Goal: Communication & Community: Share content

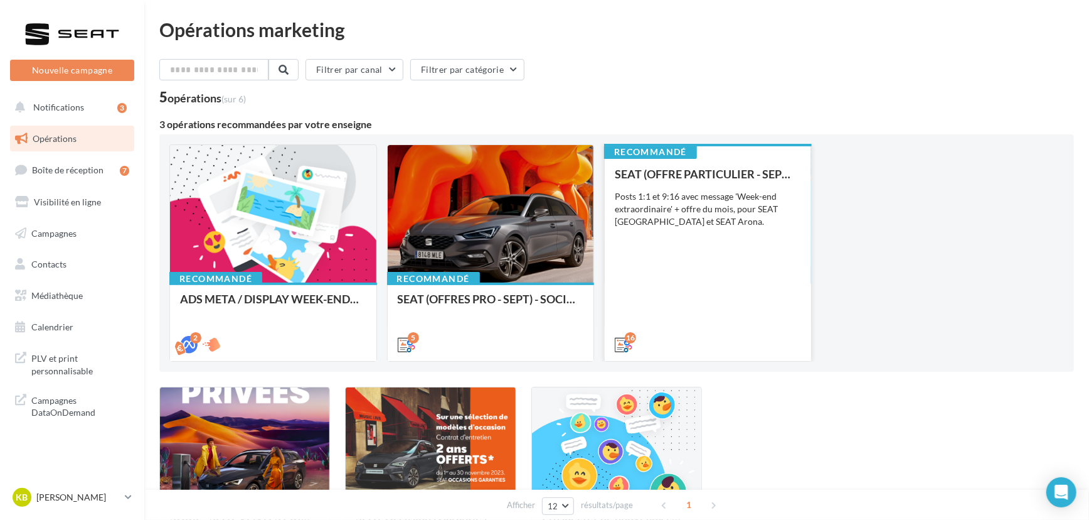
click at [675, 252] on div "SEAT (OFFRE PARTICULIER - SEPT) - SOCIAL MEDIA Posts 1:1 et 9:16 avec message '…" at bounding box center [708, 259] width 186 height 182
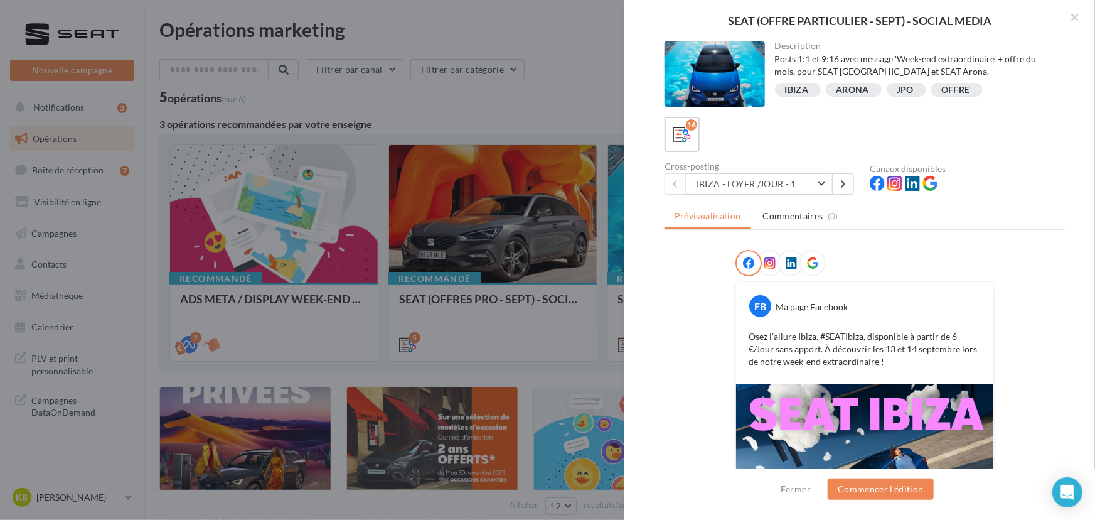
click at [803, 169] on div "Cross-posting" at bounding box center [762, 166] width 195 height 9
click at [803, 176] on button "IBIZA - LOYER /JOUR - 1" at bounding box center [759, 183] width 147 height 21
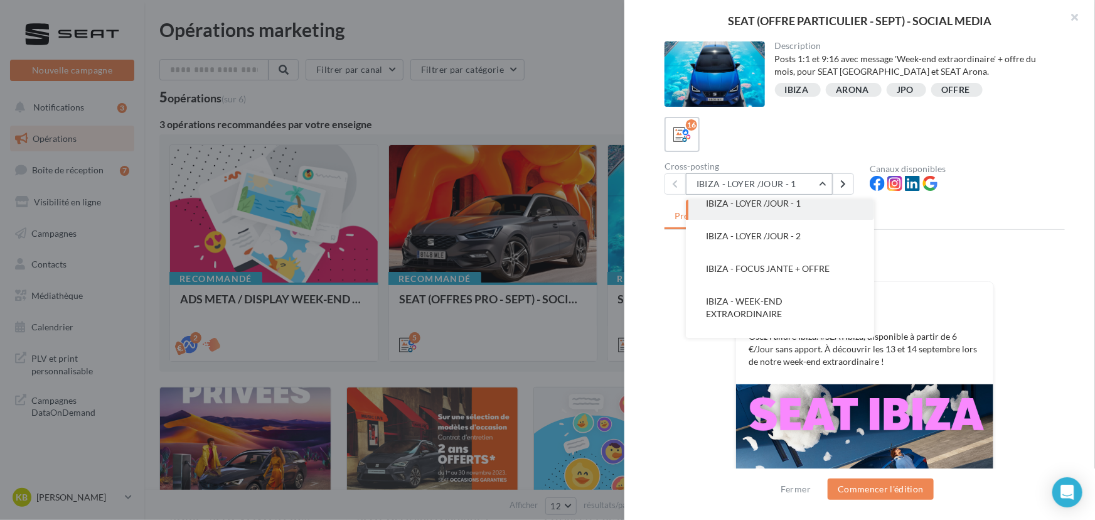
scroll to position [13, 0]
drag, startPoint x: 781, startPoint y: 233, endPoint x: 789, endPoint y: 242, distance: 11.6
click at [789, 242] on button "IBIZA - LOYER /JOUR - 2" at bounding box center [780, 235] width 188 height 33
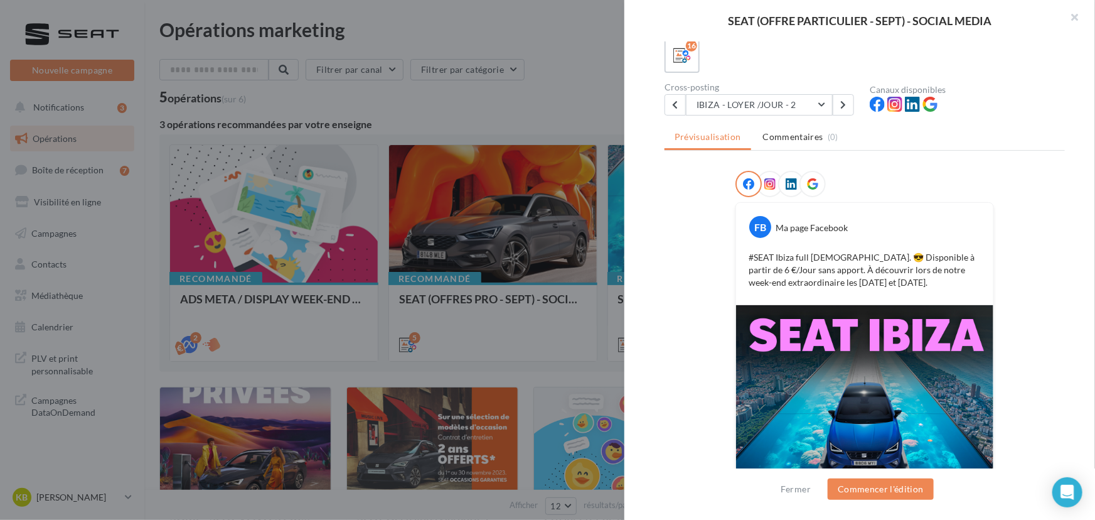
scroll to position [78, 0]
click at [799, 103] on button "IBIZA - LOYER /JOUR - 2" at bounding box center [759, 105] width 147 height 21
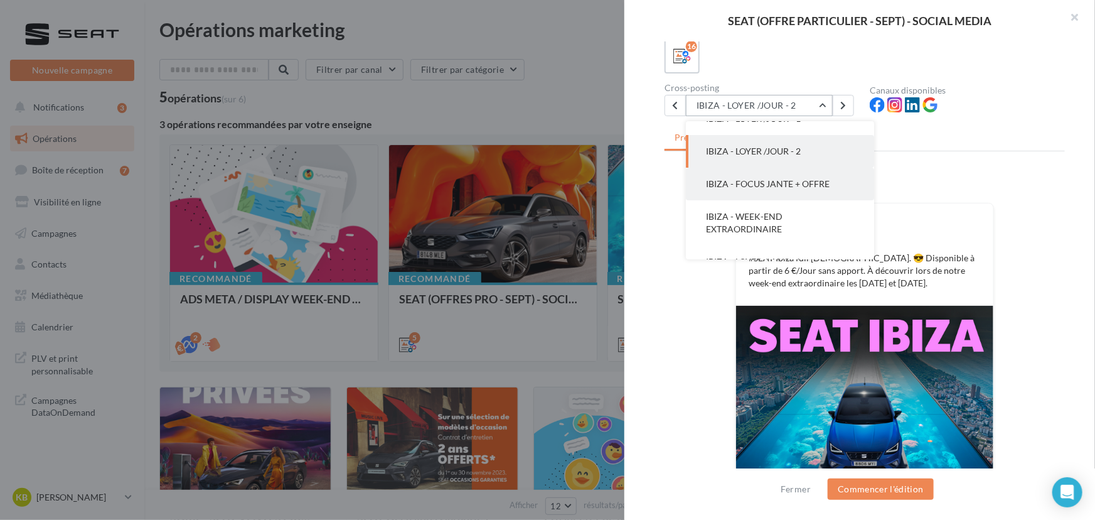
scroll to position [18, 0]
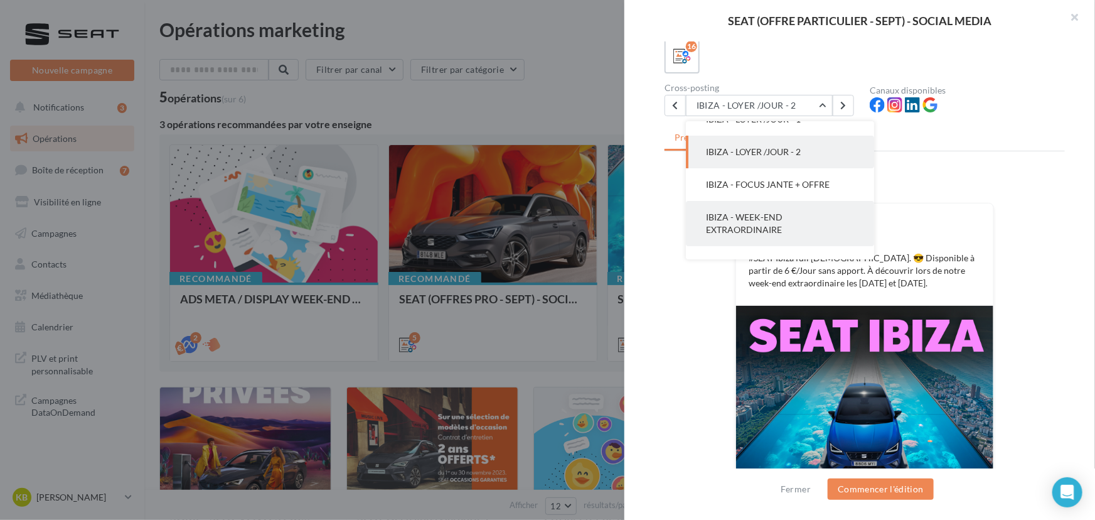
click at [772, 207] on button "IBIZA - WEEK-END EXTRAORDINAIRE" at bounding box center [780, 223] width 188 height 45
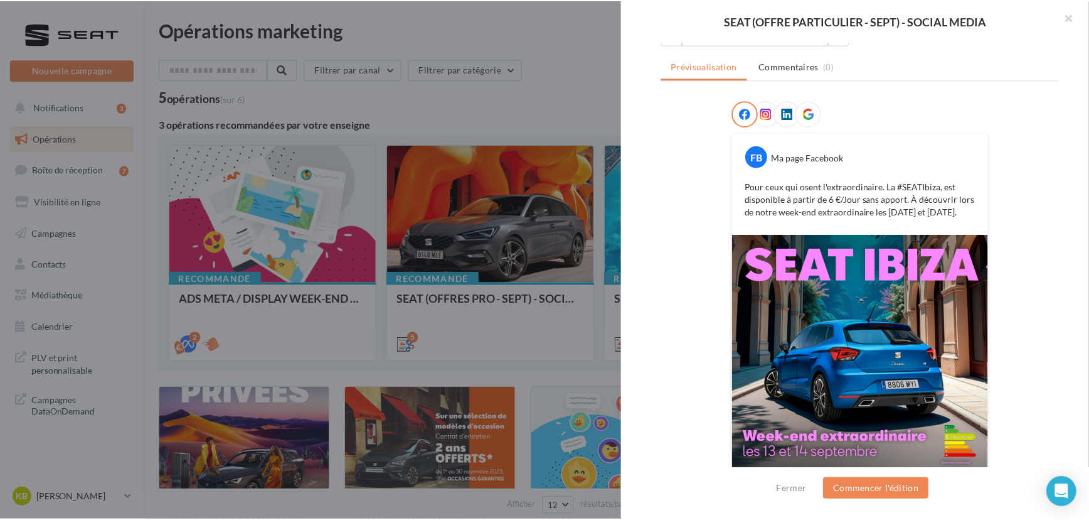
scroll to position [151, 0]
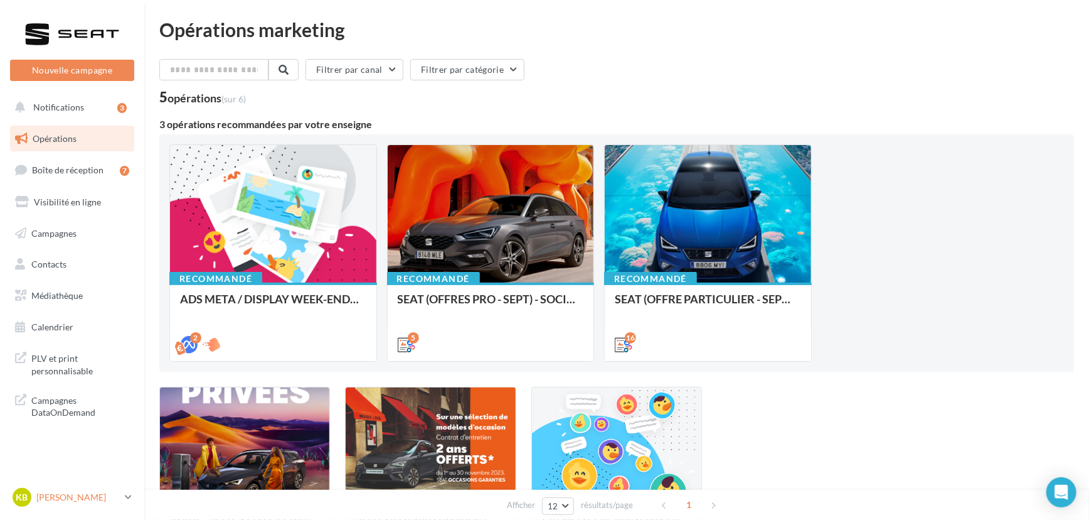
click at [115, 505] on div "KB [PERSON_NAME] SEAT-ONET-LE-CHATEAU" at bounding box center [66, 497] width 107 height 19
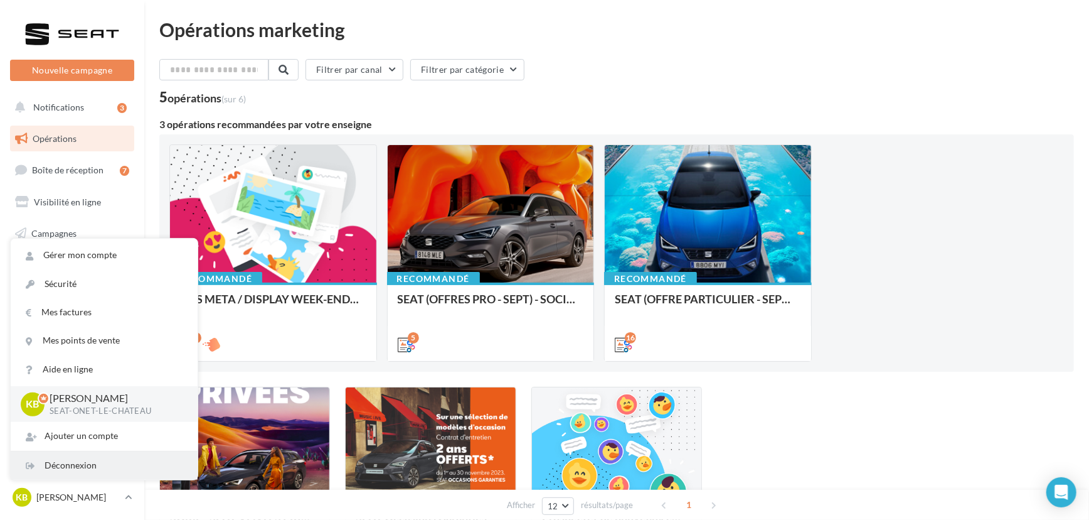
click at [103, 469] on div "Déconnexion" at bounding box center [104, 465] width 187 height 28
